Goal: Transaction & Acquisition: Purchase product/service

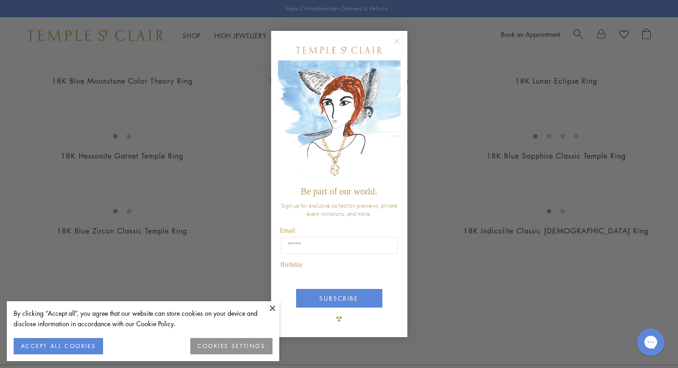
scroll to position [1157, 0]
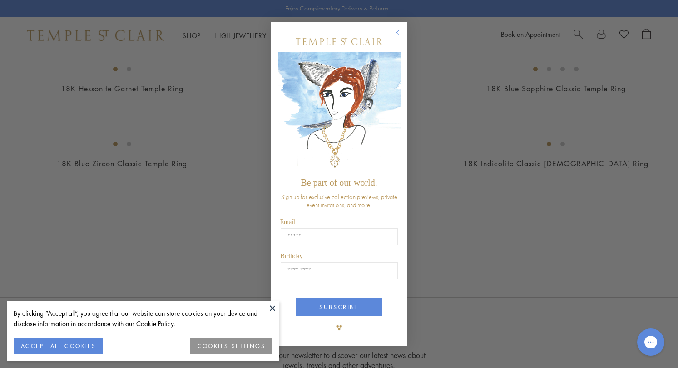
click at [396, 36] on circle "Close dialog" at bounding box center [396, 32] width 11 height 11
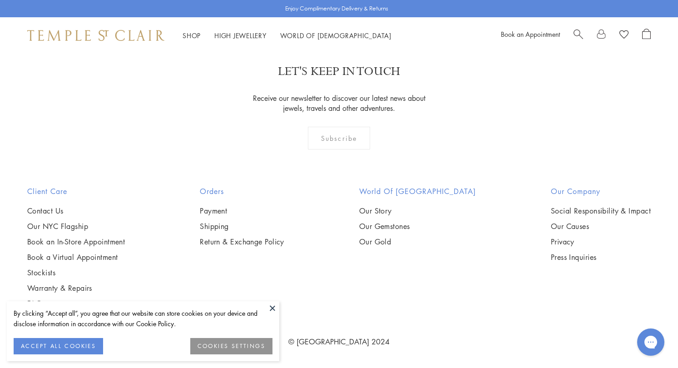
scroll to position [4123, 0]
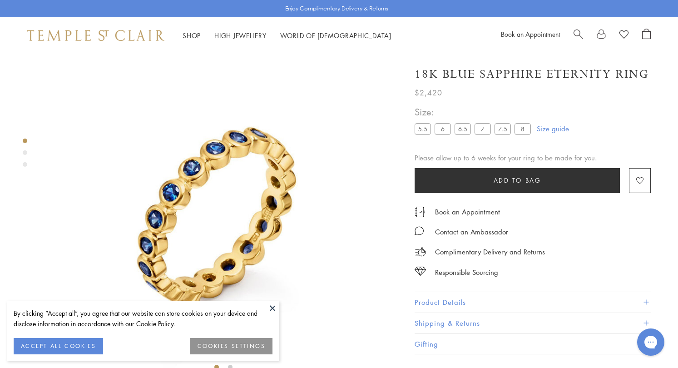
scroll to position [54, 0]
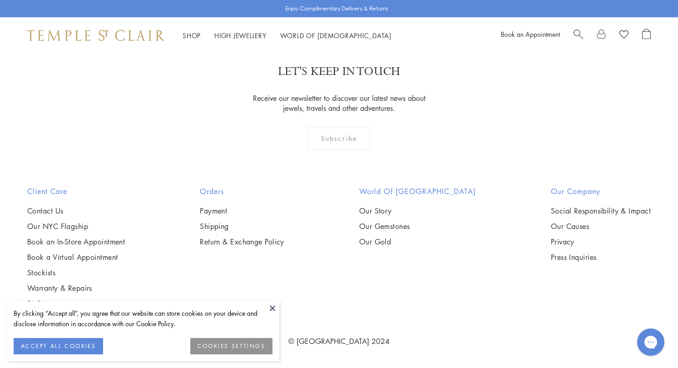
scroll to position [731, 0]
click at [272, 307] on button at bounding box center [273, 308] width 14 height 14
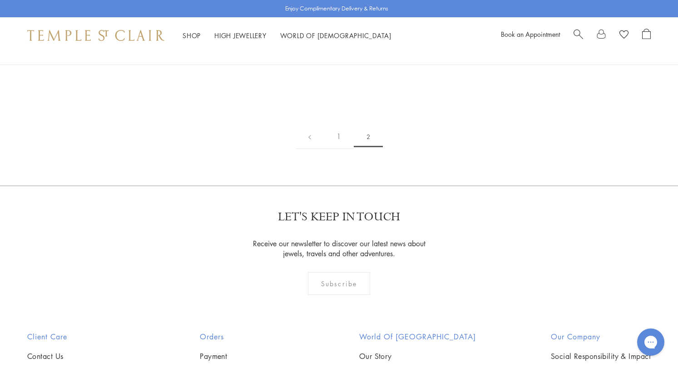
scroll to position [244, 0]
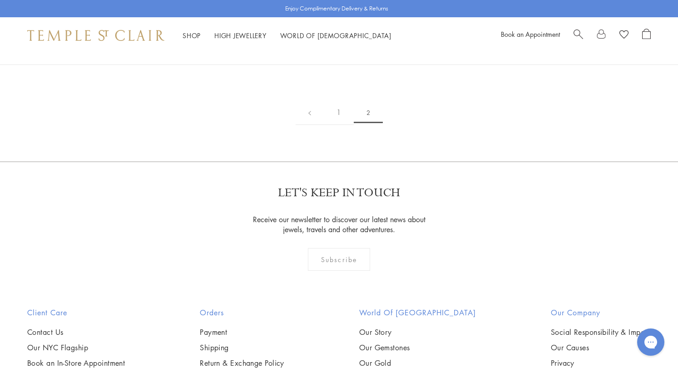
click at [148, 38] on img at bounding box center [95, 35] width 137 height 11
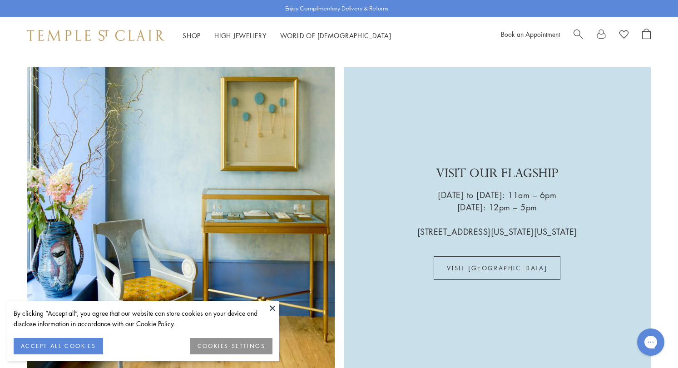
scroll to position [2548, 0]
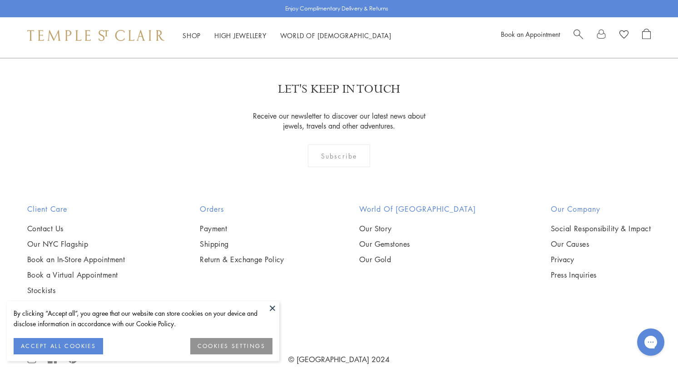
click at [272, 310] on button at bounding box center [273, 308] width 14 height 14
